Goal: Book appointment/travel/reservation

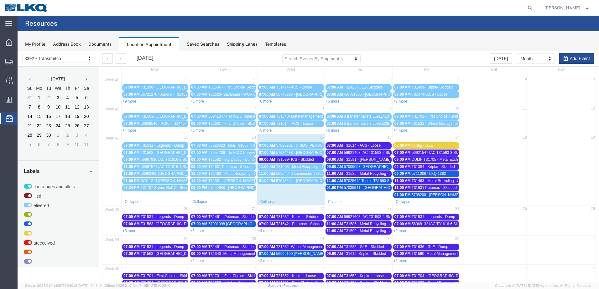
scroll to position [36, 0]
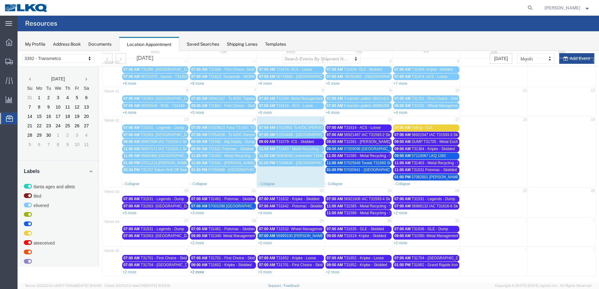
click at [199, 272] on link "+2 more" at bounding box center [197, 272] width 14 height 4
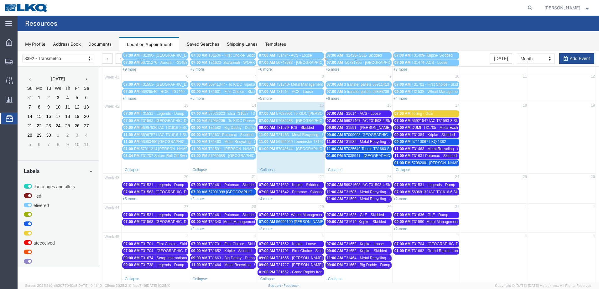
scroll to position [57, 0]
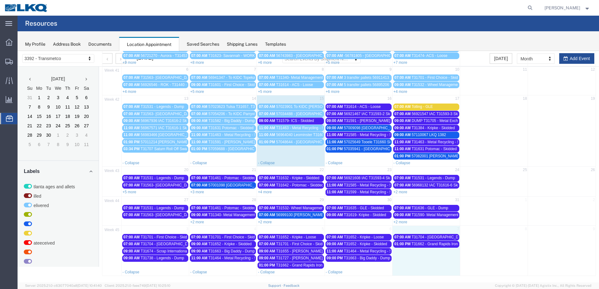
click at [432, 251] on td "01:00 PM T31662 - Grand Rapids Iron & Metal - Dump" at bounding box center [426, 255] width 68 height 28
select select "1"
select select
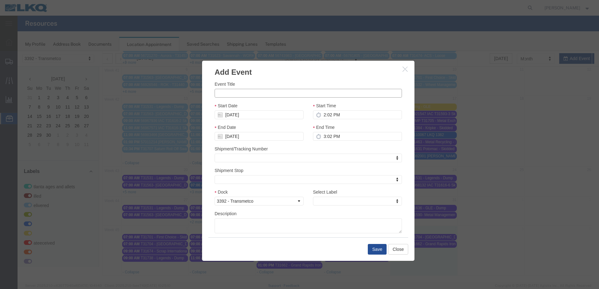
click at [346, 94] on input "Event Title" at bounding box center [307, 93] width 187 height 9
type input "T31605 - Kripke- Skidded"
click at [322, 115] on input "2:02 PM" at bounding box center [357, 115] width 89 height 9
type input "9:02 PM"
type input "10:02 PM"
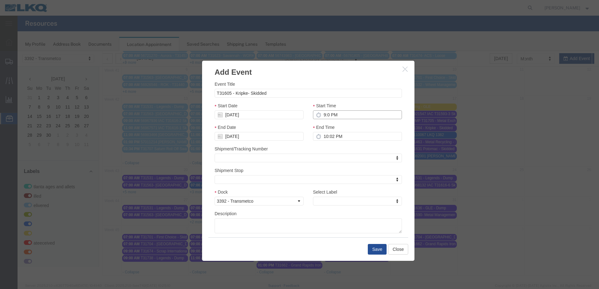
type input "9:00 PM"
type input "10:00 PM"
type input "9:00 AM"
type input "10:00 AM"
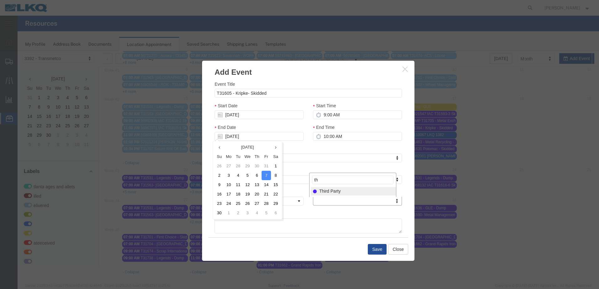
type input "th"
select select "23"
click at [377, 253] on button "Save" at bounding box center [377, 249] width 19 height 11
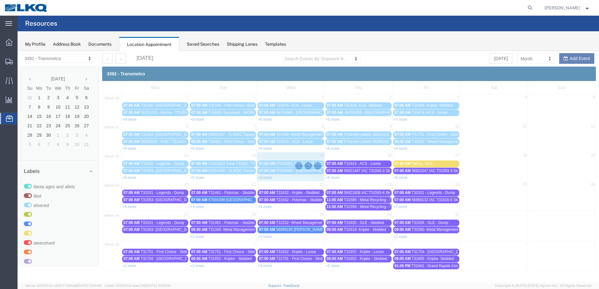
scroll to position [0, 0]
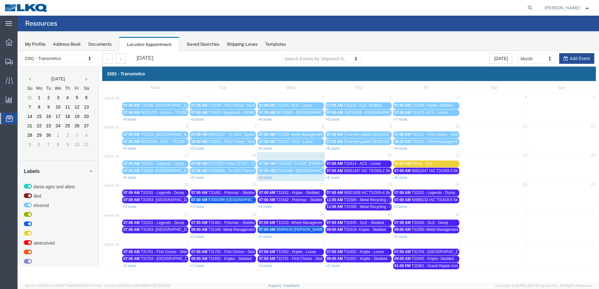
click at [260, 174] on link "07:00 AM 57034488 - [GEOGRAPHIC_DATA] - T31661 - Palletized" at bounding box center [290, 171] width 66 height 7
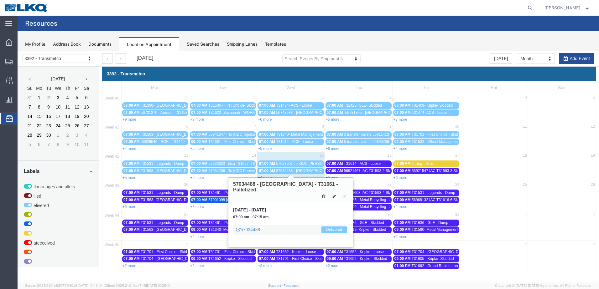
click at [347, 194] on button at bounding box center [344, 197] width 8 height 6
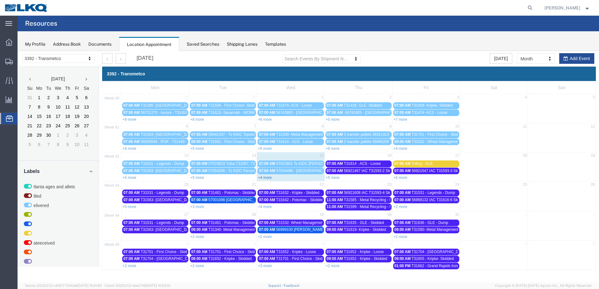
click at [268, 176] on link "+4 more" at bounding box center [265, 178] width 14 height 4
